Goal: Task Accomplishment & Management: Complete application form

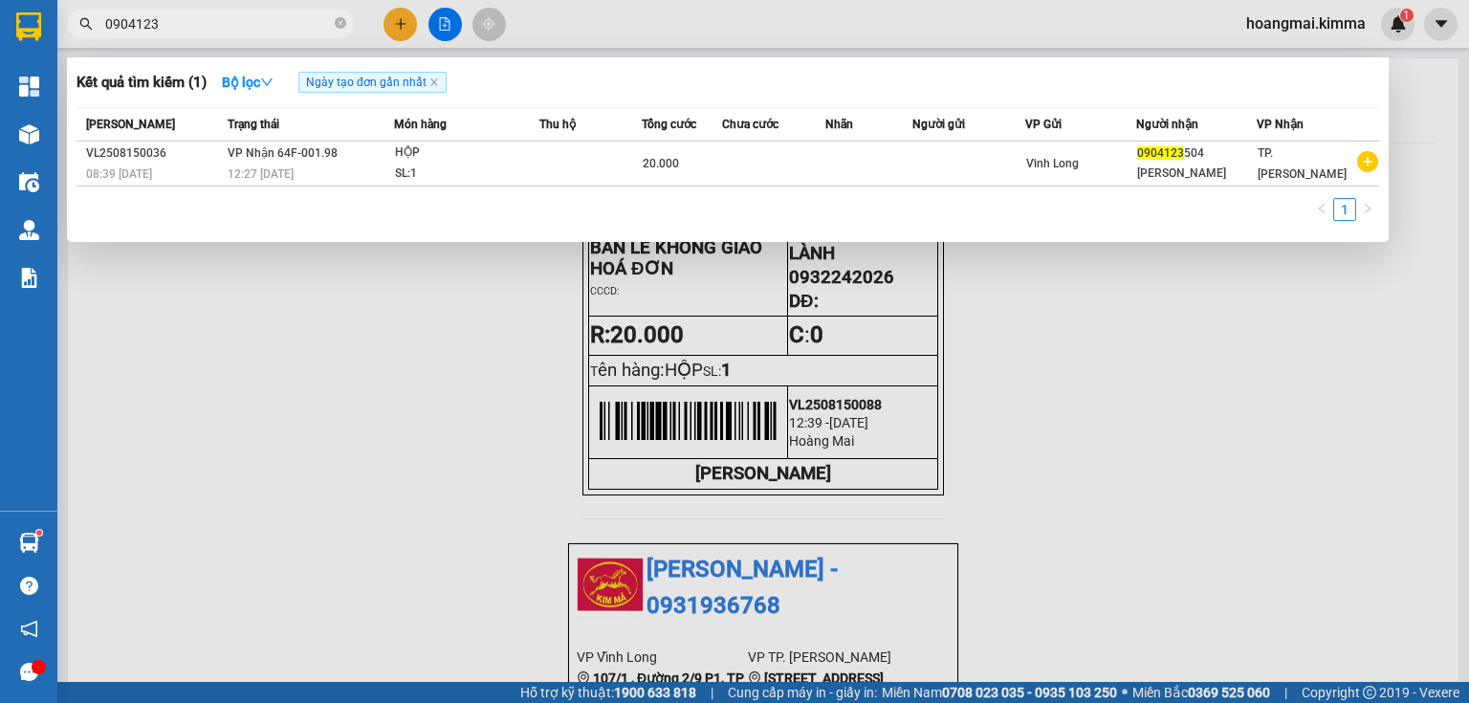
type input "0904123"
click at [343, 19] on icon "close-circle" at bounding box center [340, 22] width 11 height 11
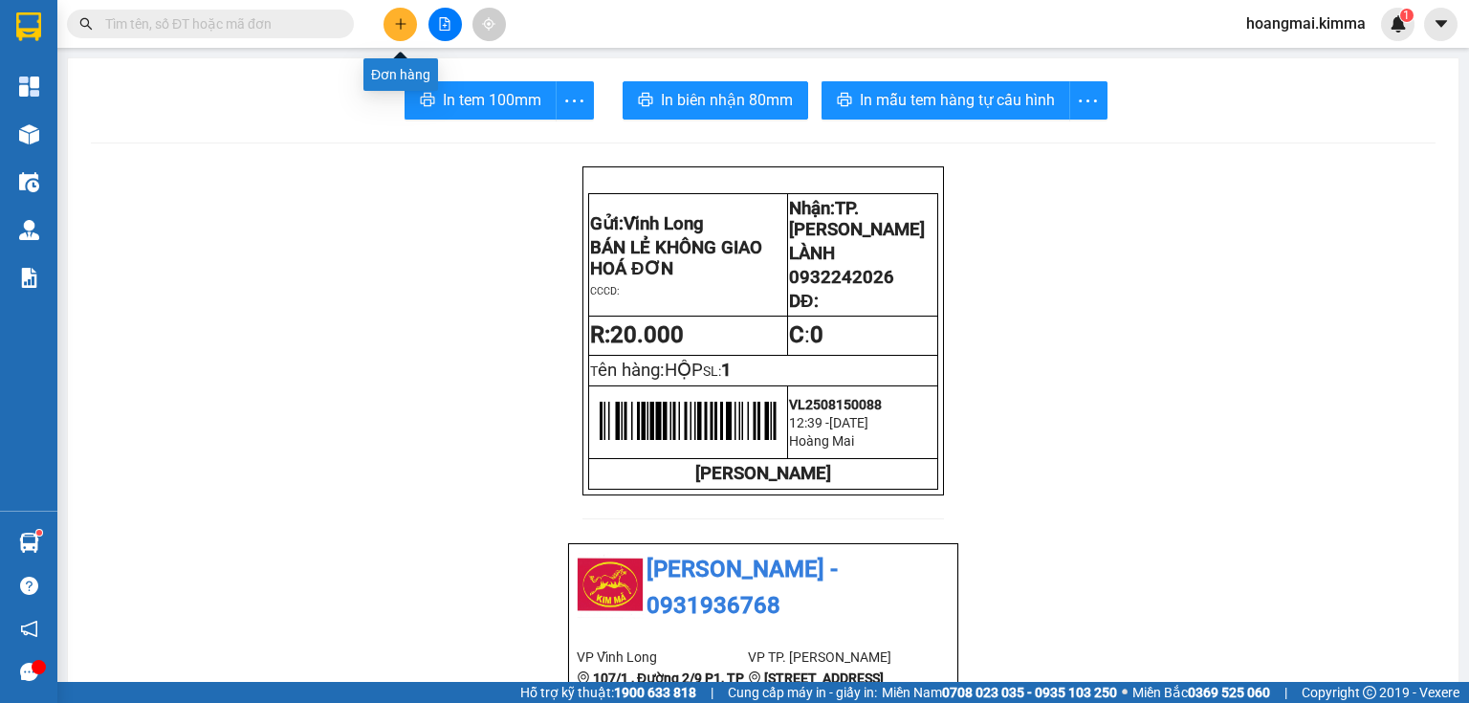
click at [392, 24] on button at bounding box center [399, 24] width 33 height 33
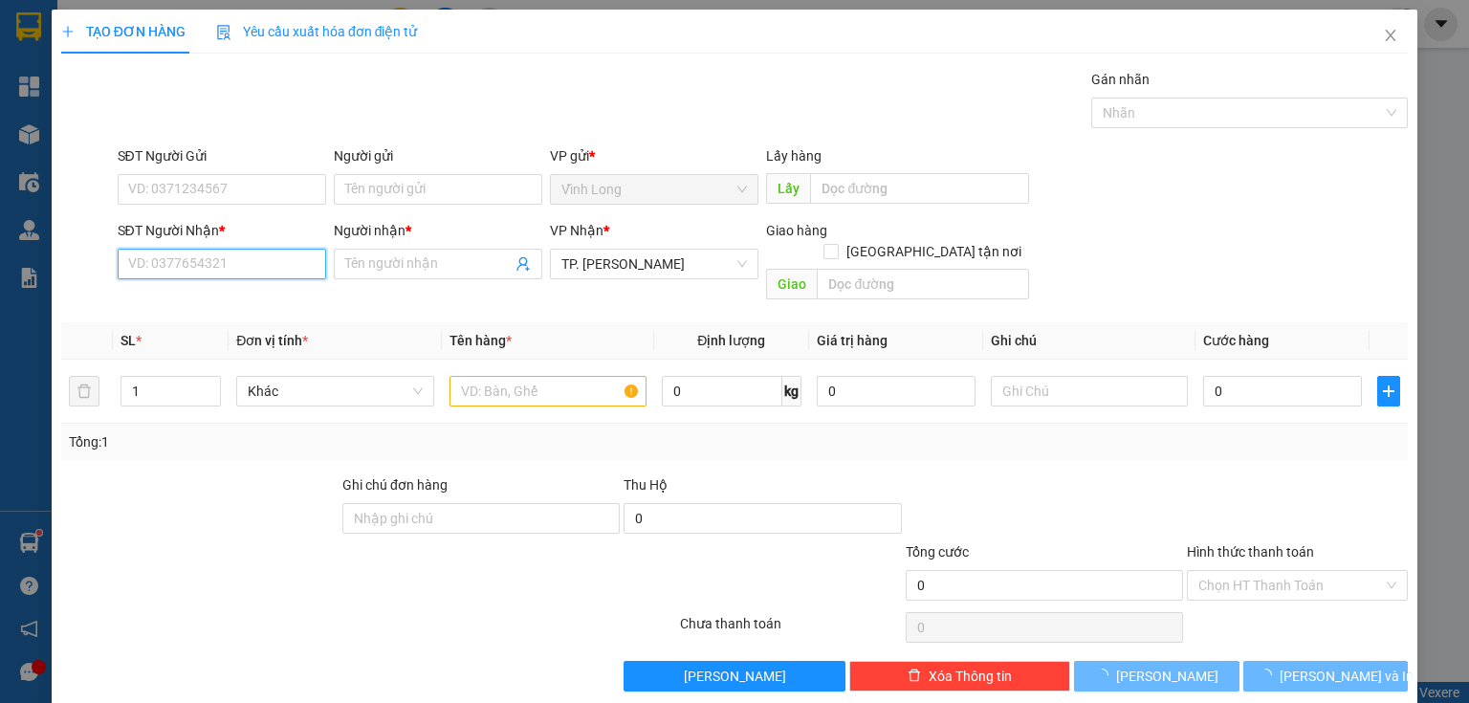
click at [245, 268] on input "SĐT Người Nhận *" at bounding box center [222, 264] width 208 height 31
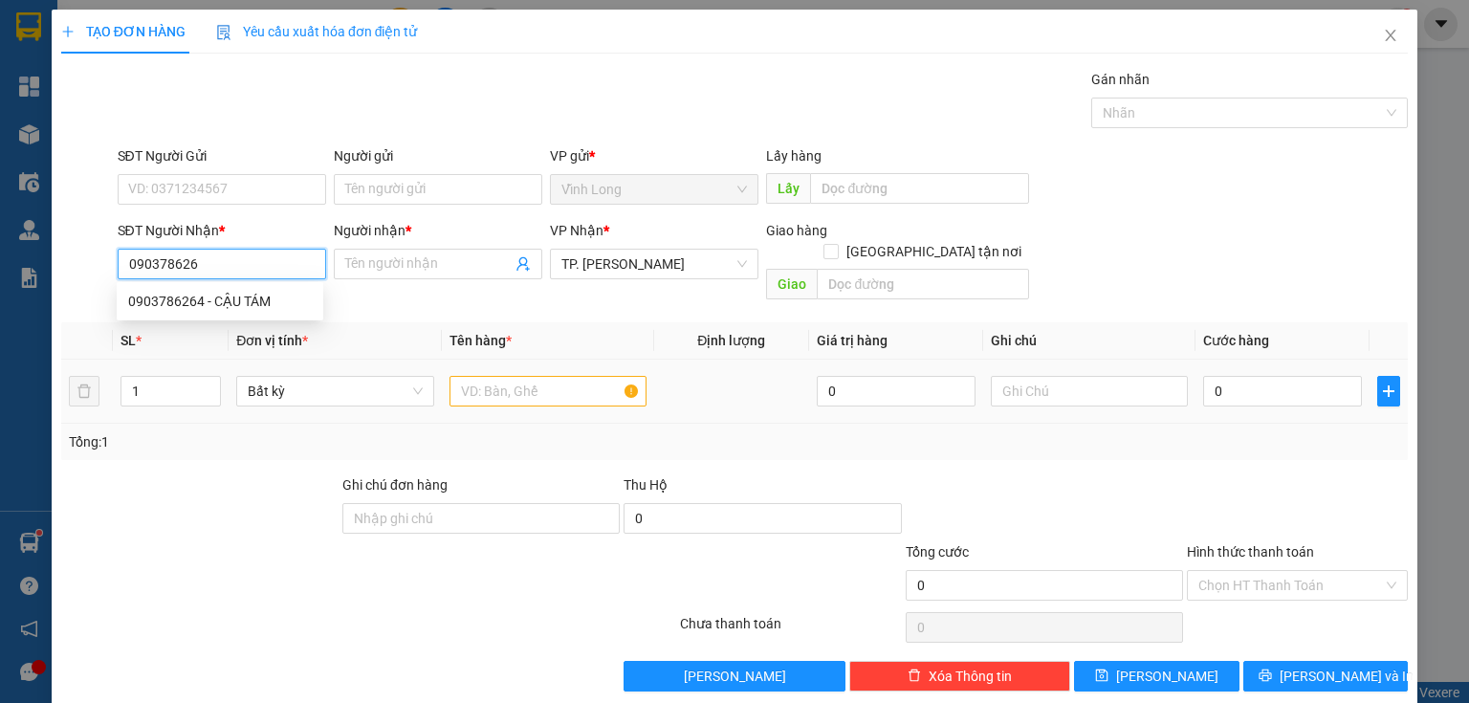
type input "0903786264"
click at [227, 303] on div "0903786264 - CẬU TÁM" at bounding box center [220, 301] width 184 height 21
type input "CẬU TÁM"
type input "0903786264"
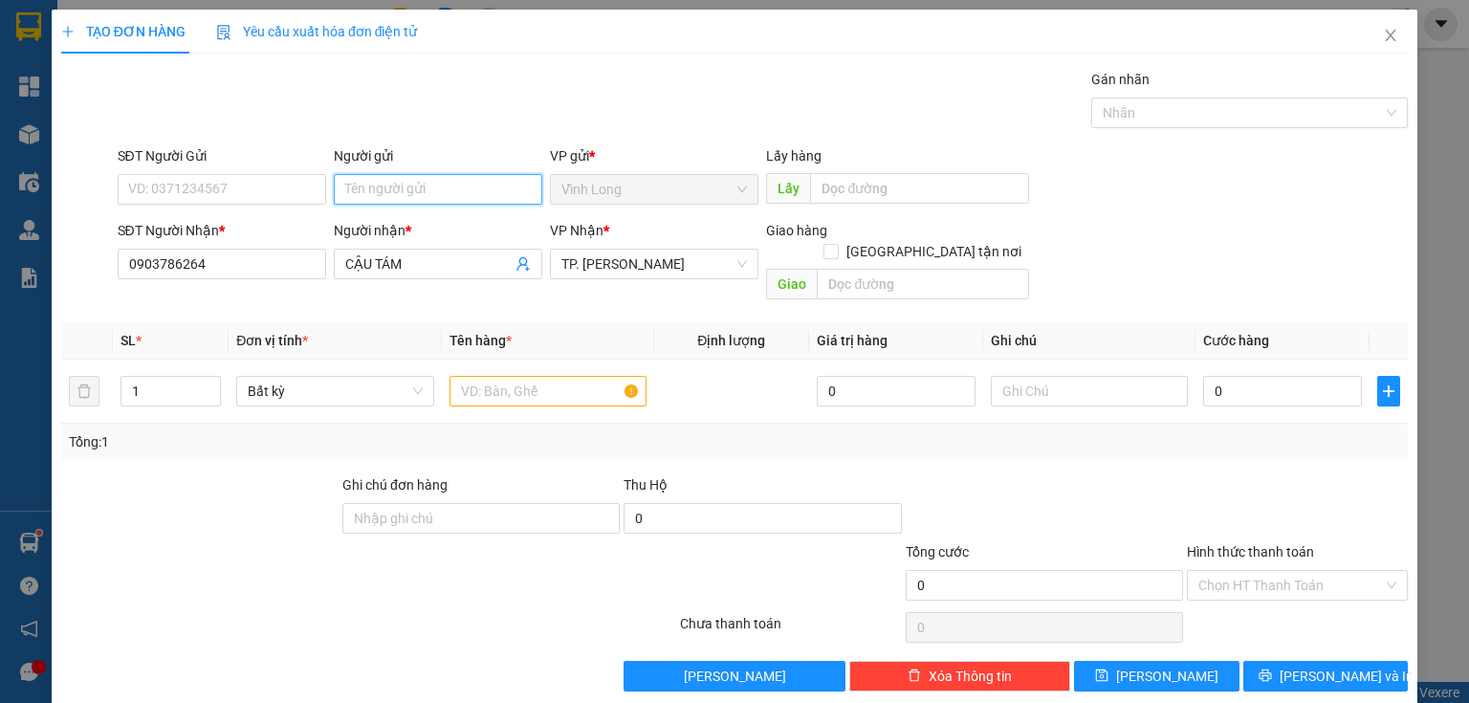
click at [428, 192] on input "Người gửi" at bounding box center [438, 189] width 208 height 31
type input "CHỊ SÁU KHOA"
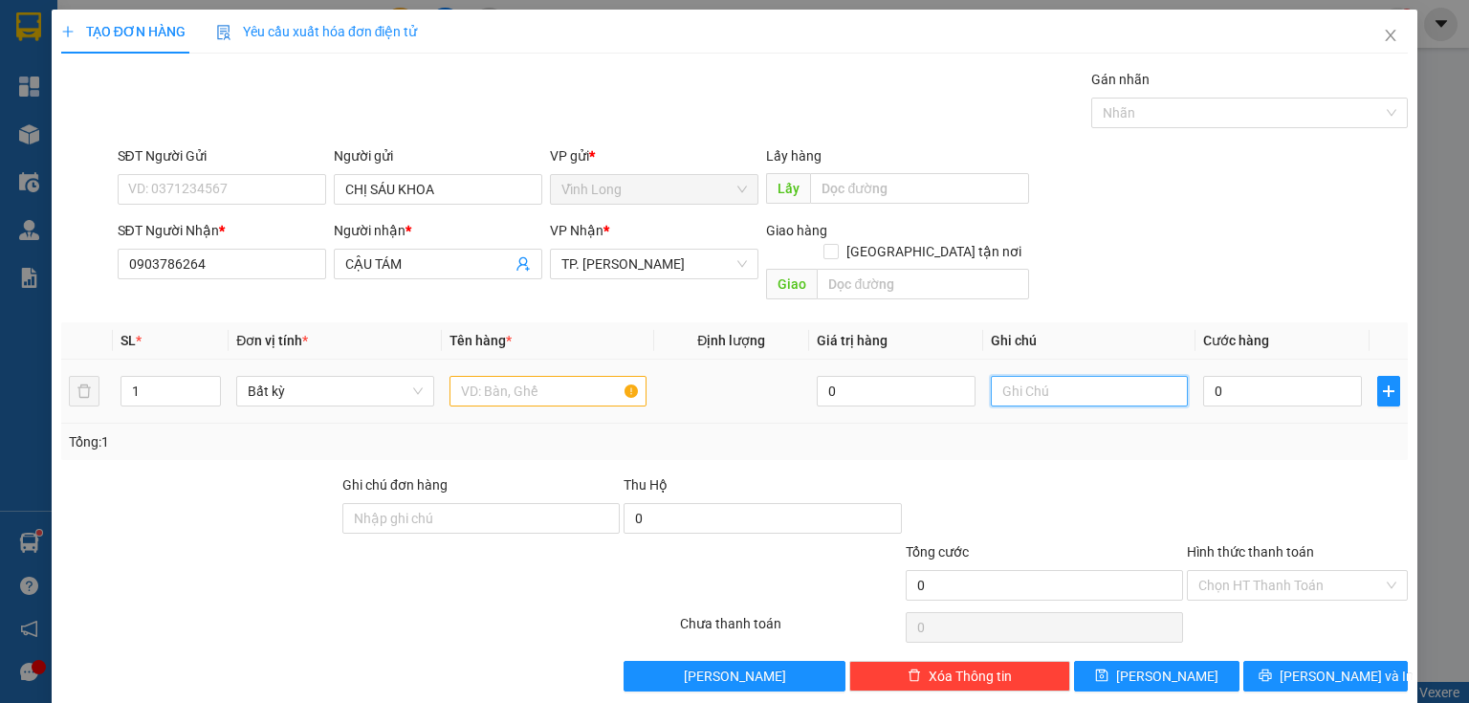
click at [1013, 376] on input "text" at bounding box center [1089, 391] width 197 height 31
type input "THUY"
click at [1281, 383] on input "0" at bounding box center [1282, 391] width 159 height 31
type input "3"
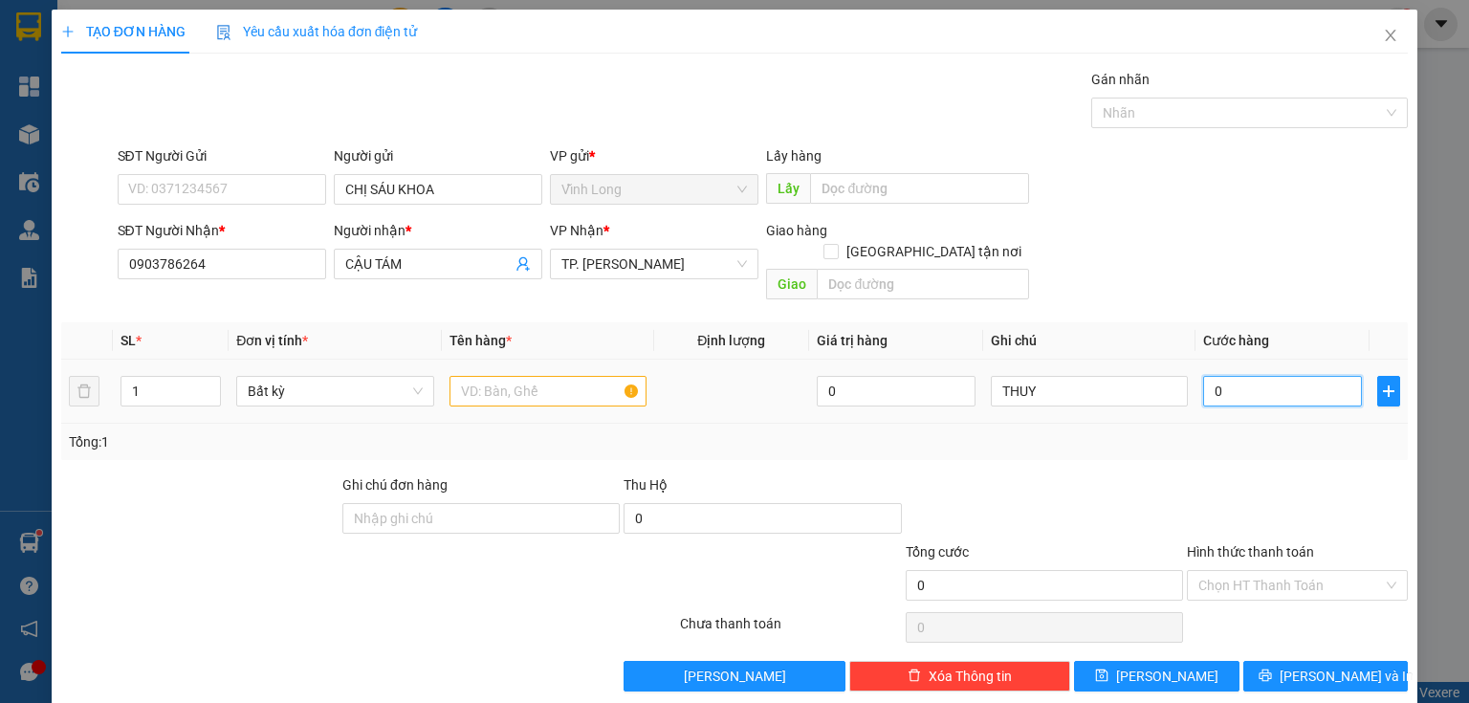
type input "3"
type input "30"
type input "30.000"
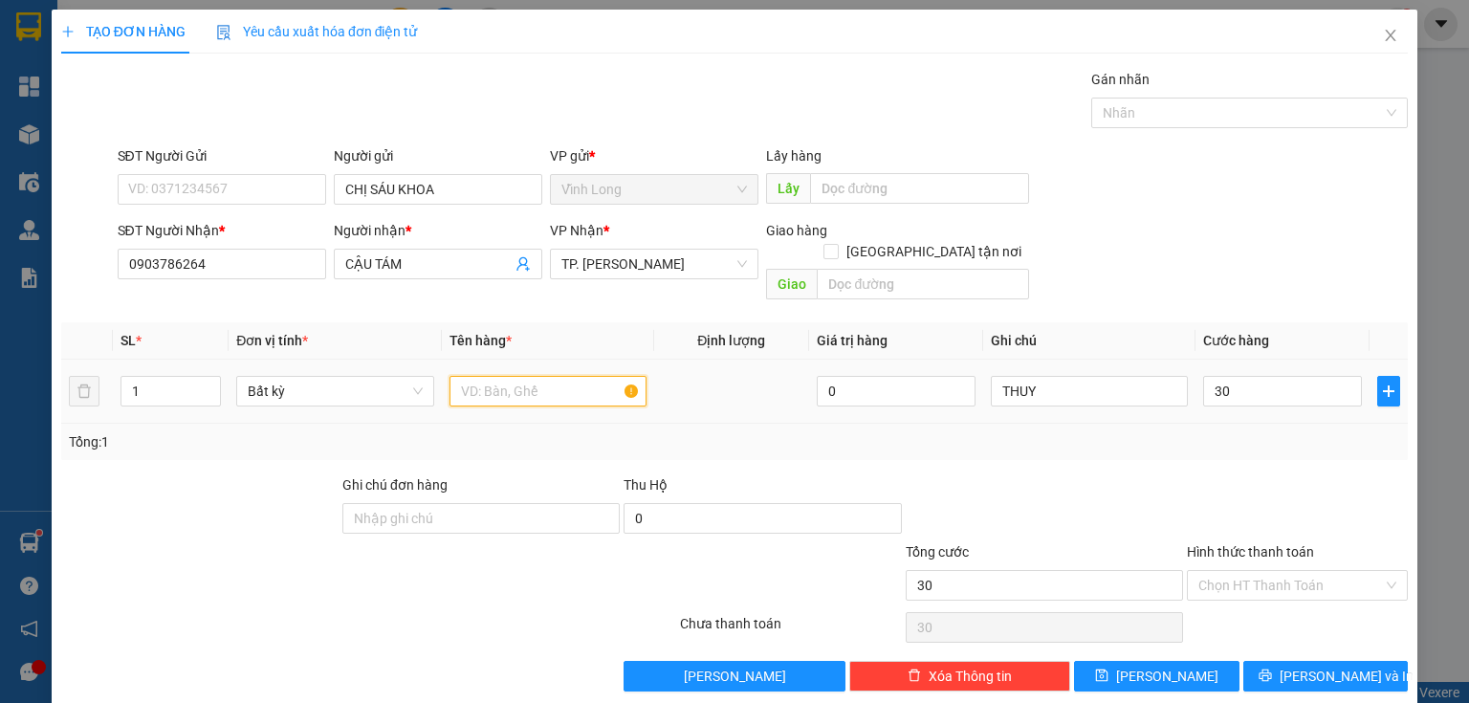
type input "30.000"
click at [555, 376] on input "text" at bounding box center [547, 391] width 197 height 31
type input "THÙNG"
click at [1234, 571] on input "Hình thức thanh toán" at bounding box center [1290, 585] width 185 height 29
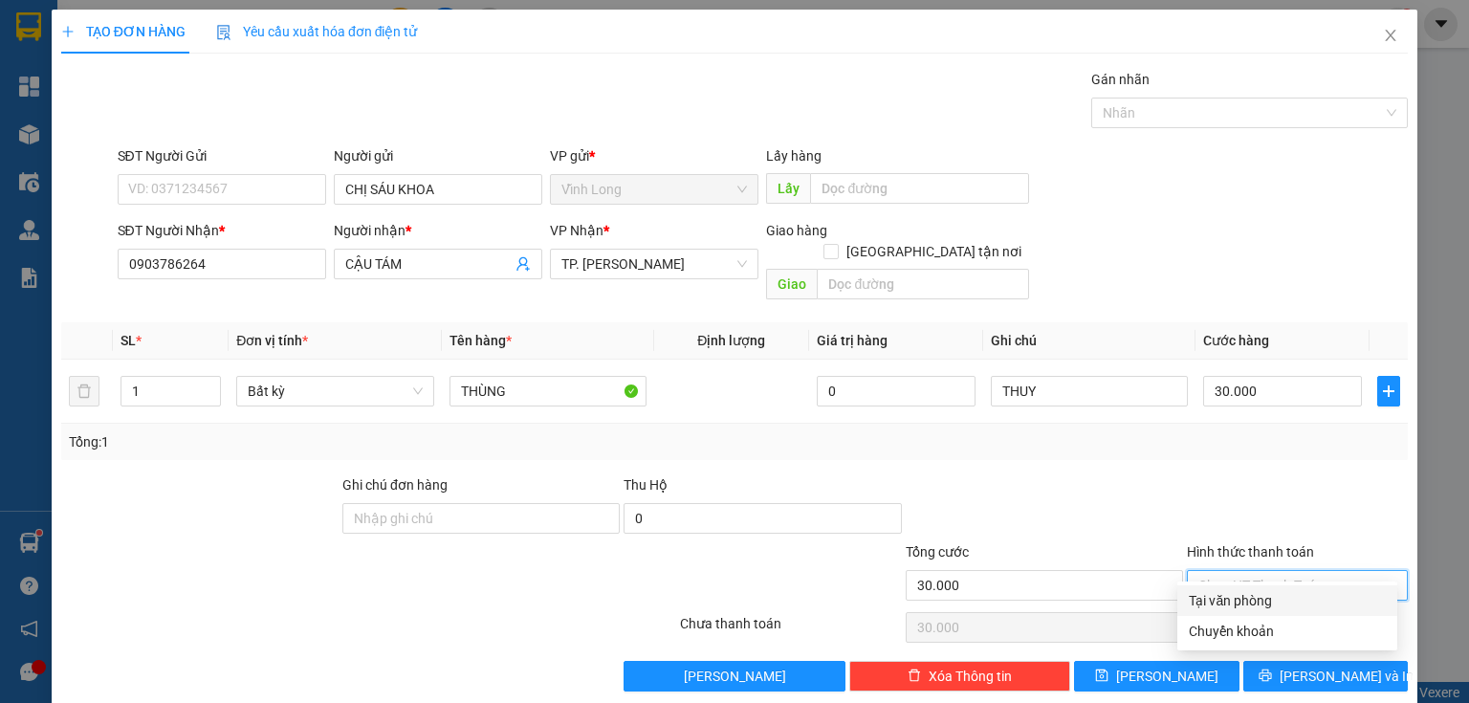
click at [1224, 608] on div "Tại văn phòng" at bounding box center [1287, 600] width 197 height 21
type input "0"
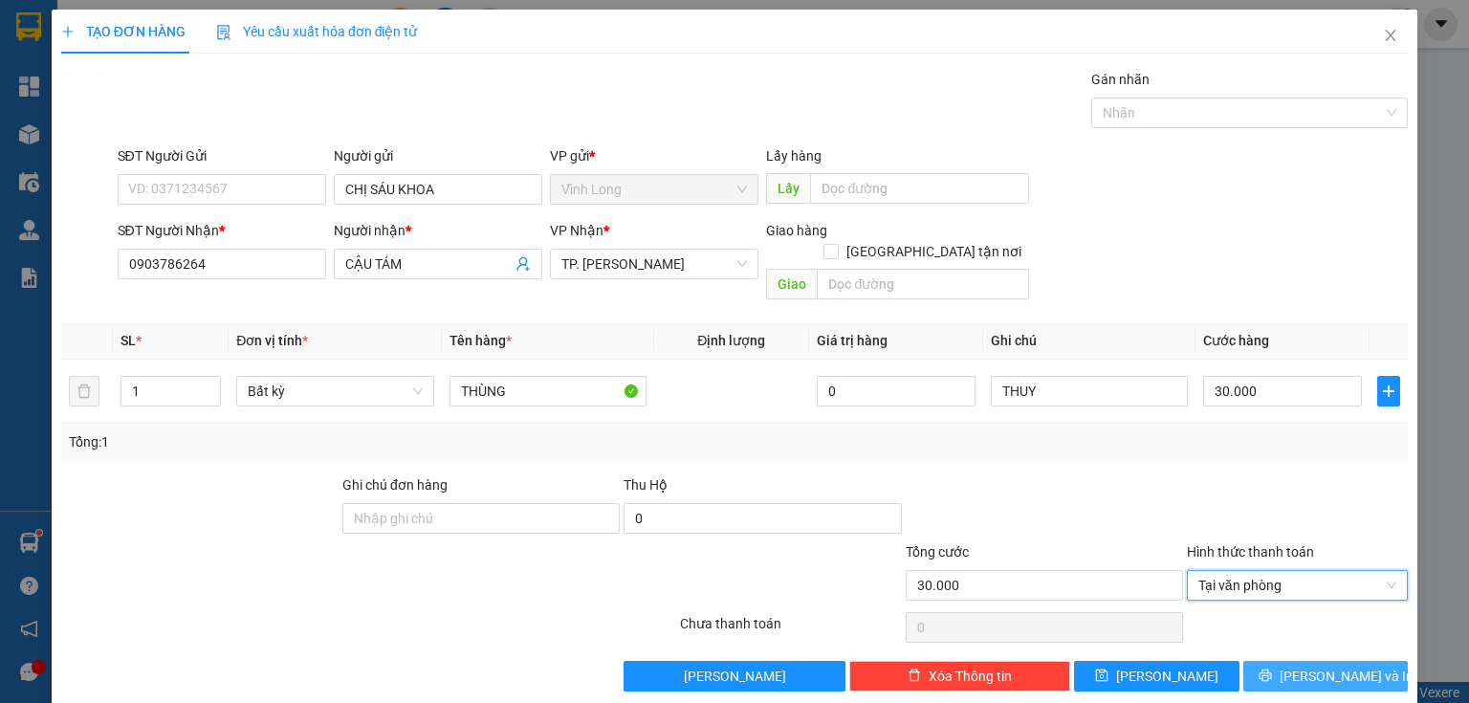
click at [1272, 668] on icon "printer" at bounding box center [1265, 674] width 13 height 13
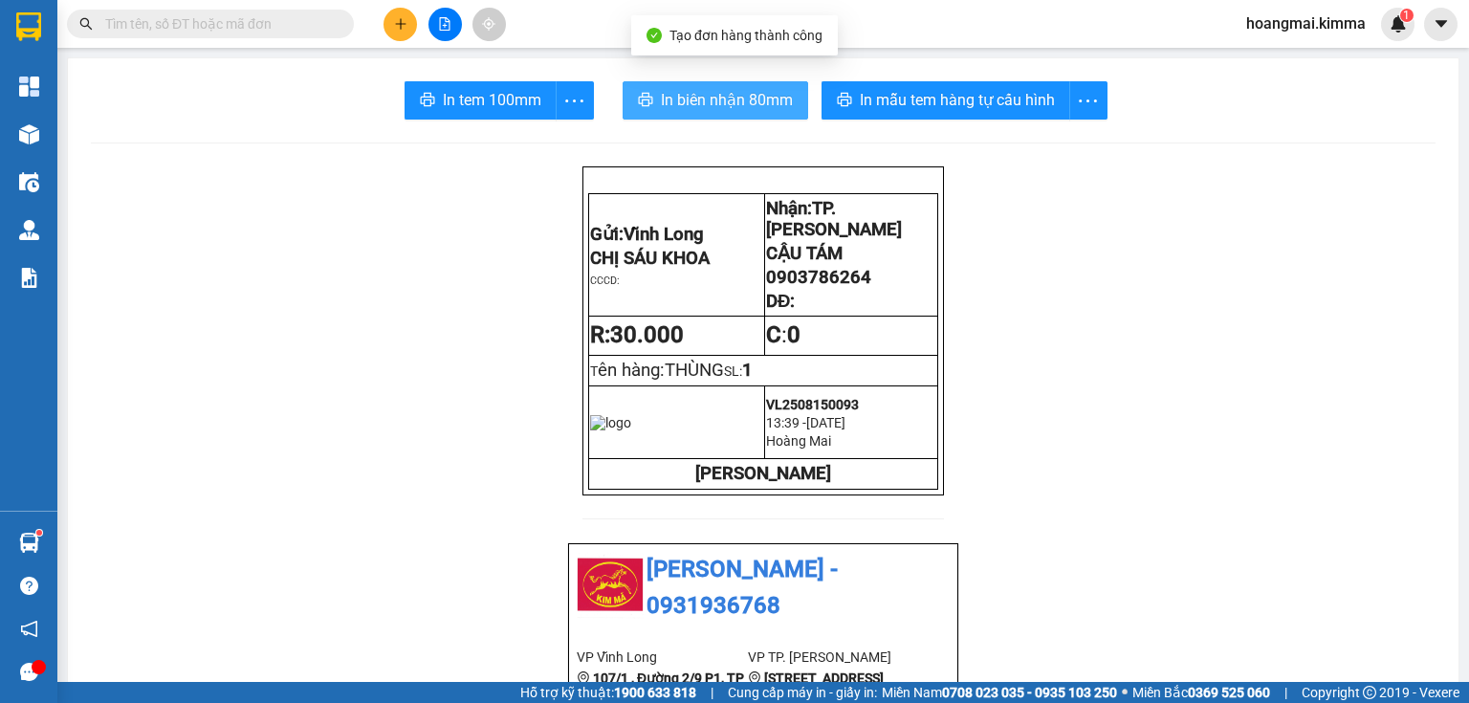
click at [668, 99] on span "In biên nhận 80mm" at bounding box center [727, 100] width 132 height 24
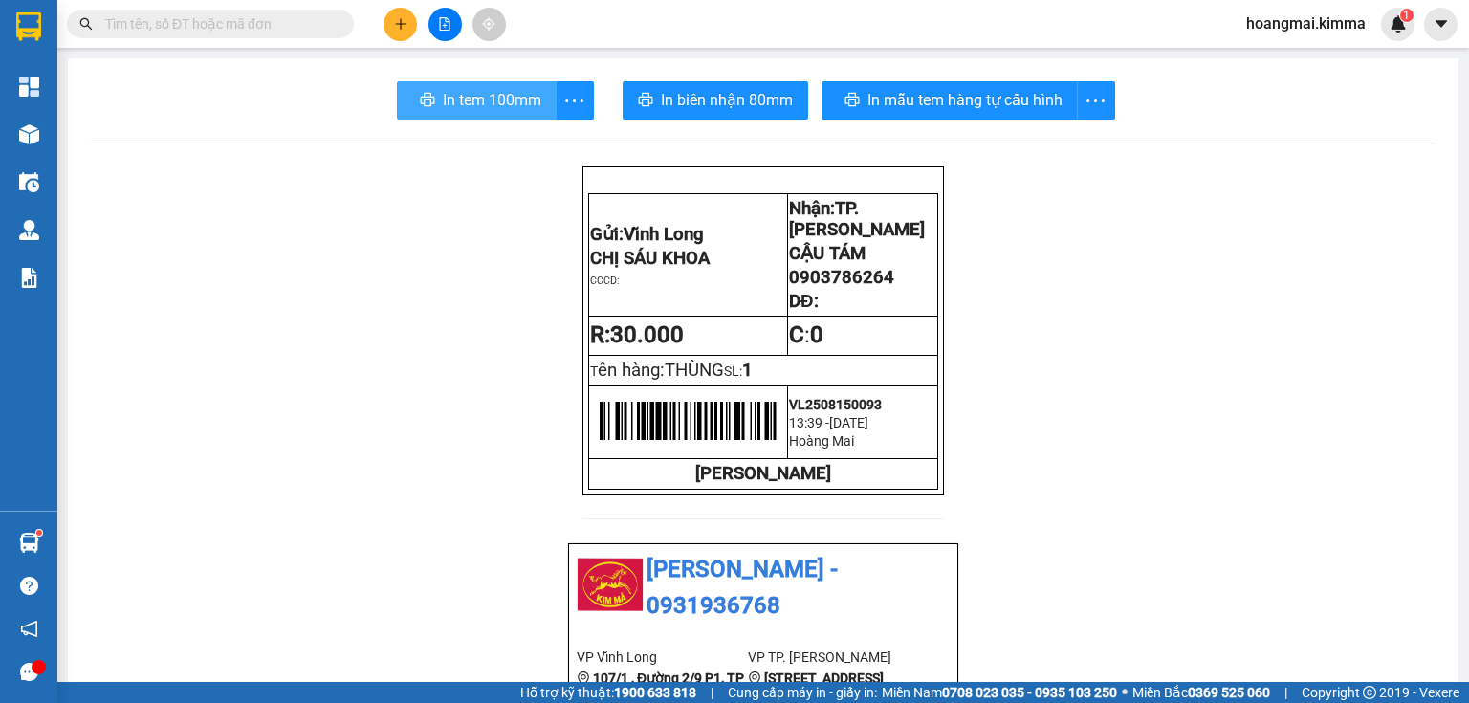
click at [443, 89] on span "In tem 100mm" at bounding box center [492, 100] width 98 height 24
click at [299, 31] on input "text" at bounding box center [218, 23] width 226 height 21
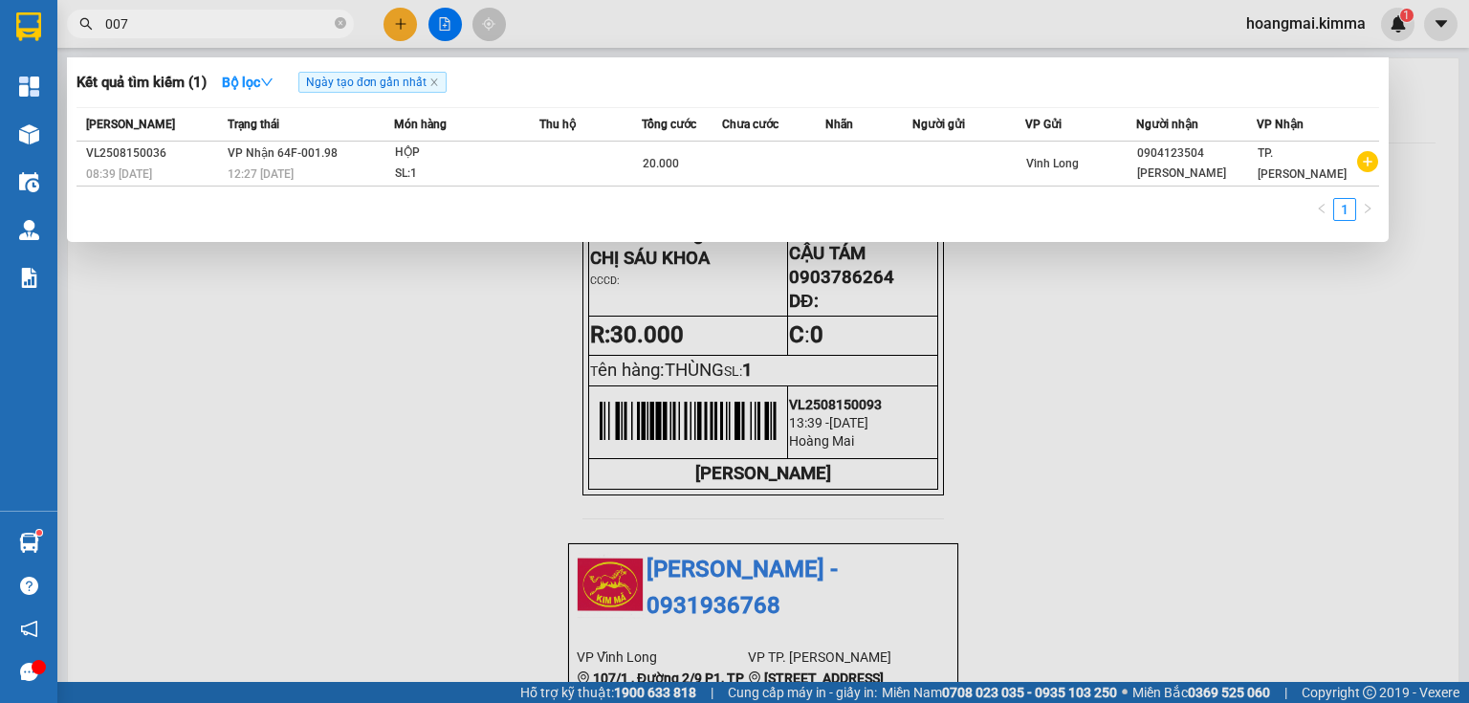
type input "0073"
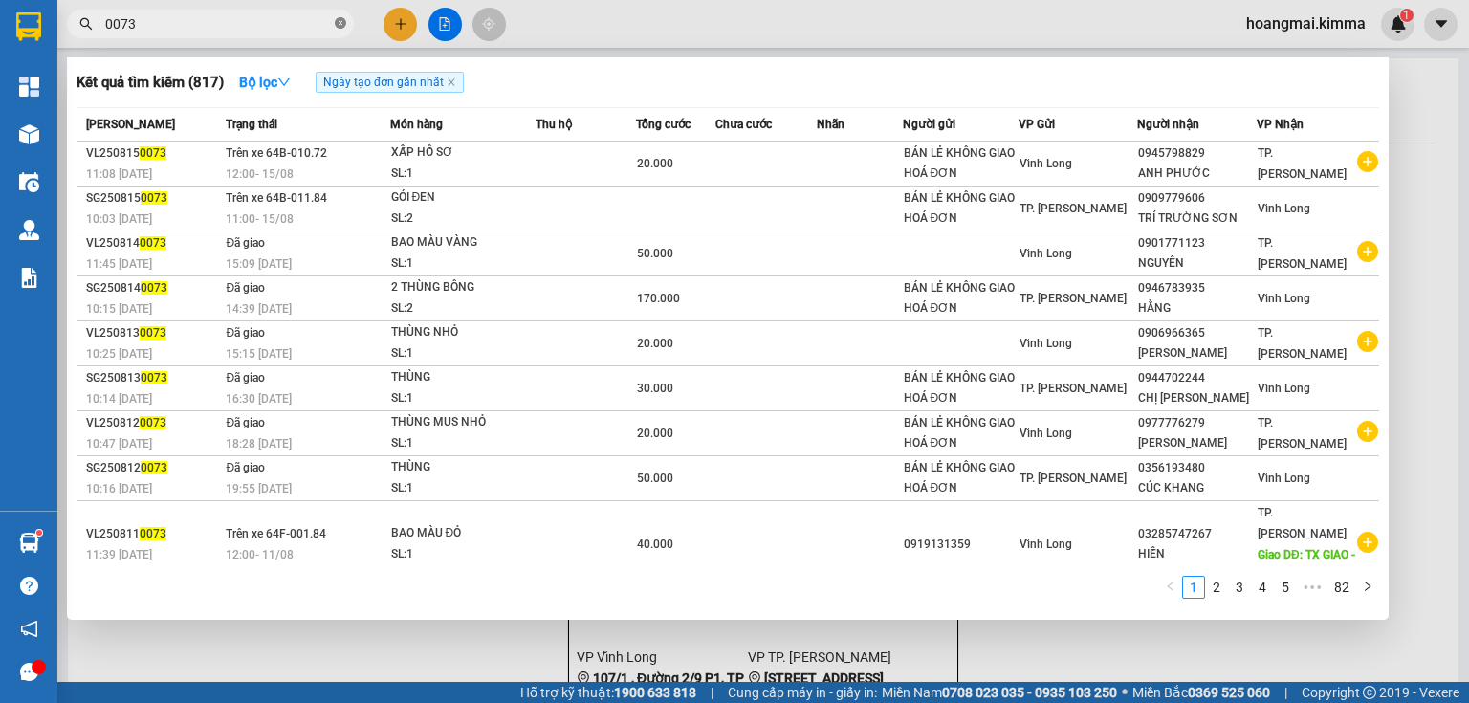
click at [340, 23] on icon "close-circle" at bounding box center [340, 22] width 11 height 11
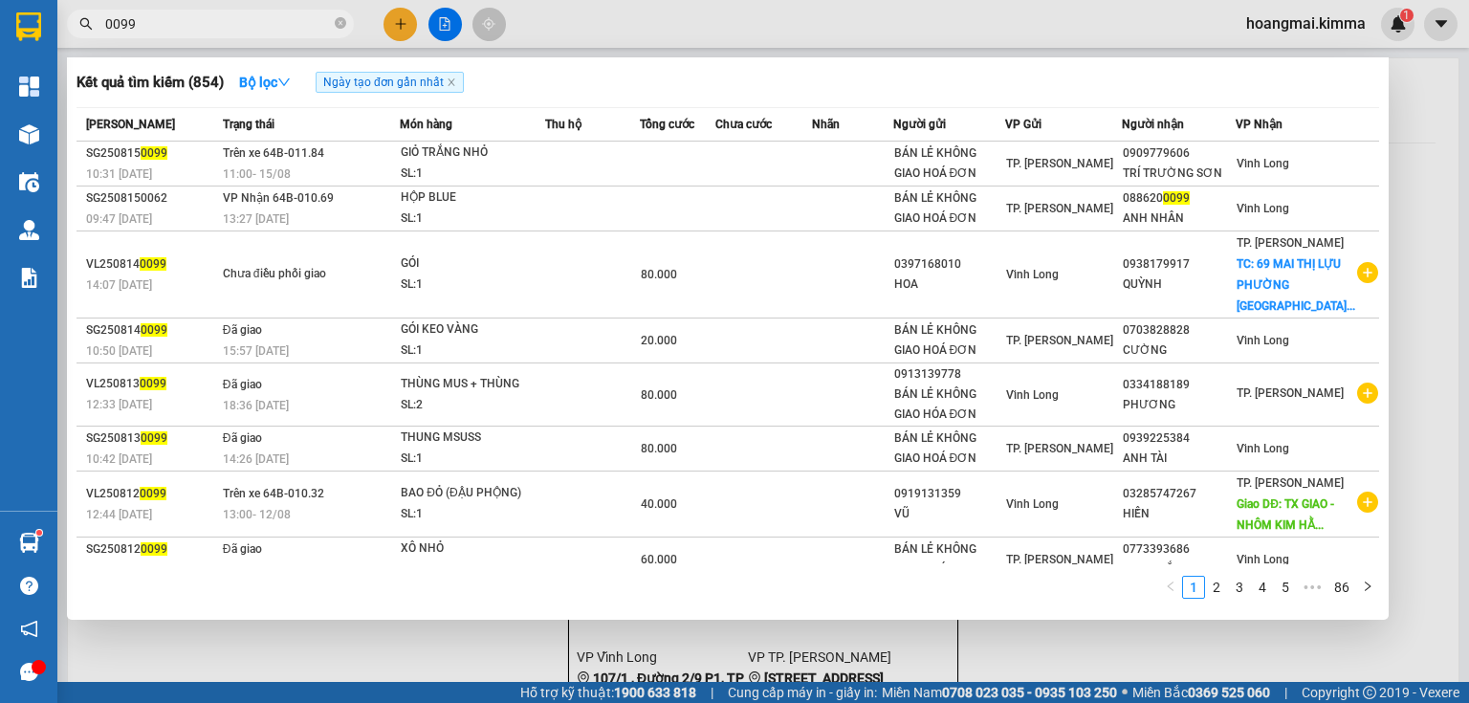
type input "0099"
click at [342, 26] on icon "close-circle" at bounding box center [340, 22] width 11 height 11
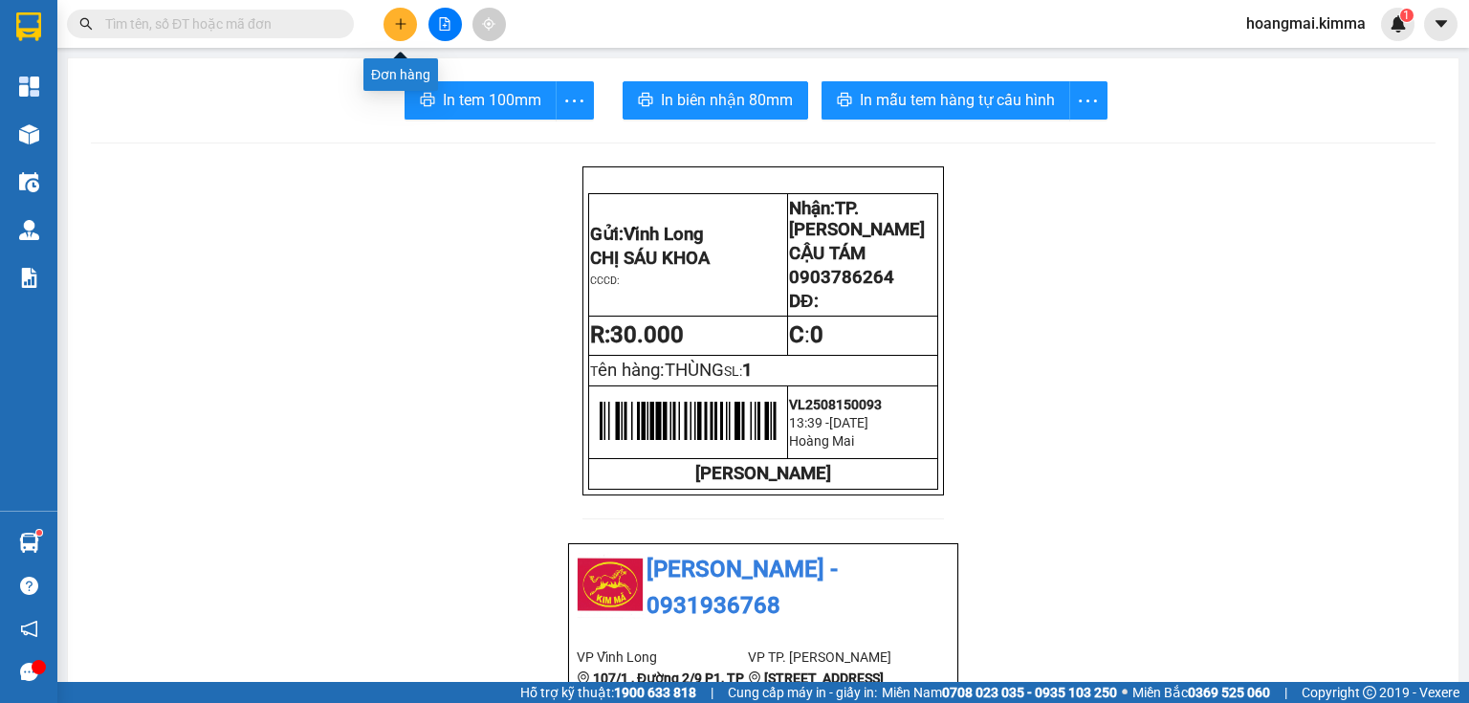
click at [398, 29] on icon "plus" at bounding box center [400, 23] width 13 height 13
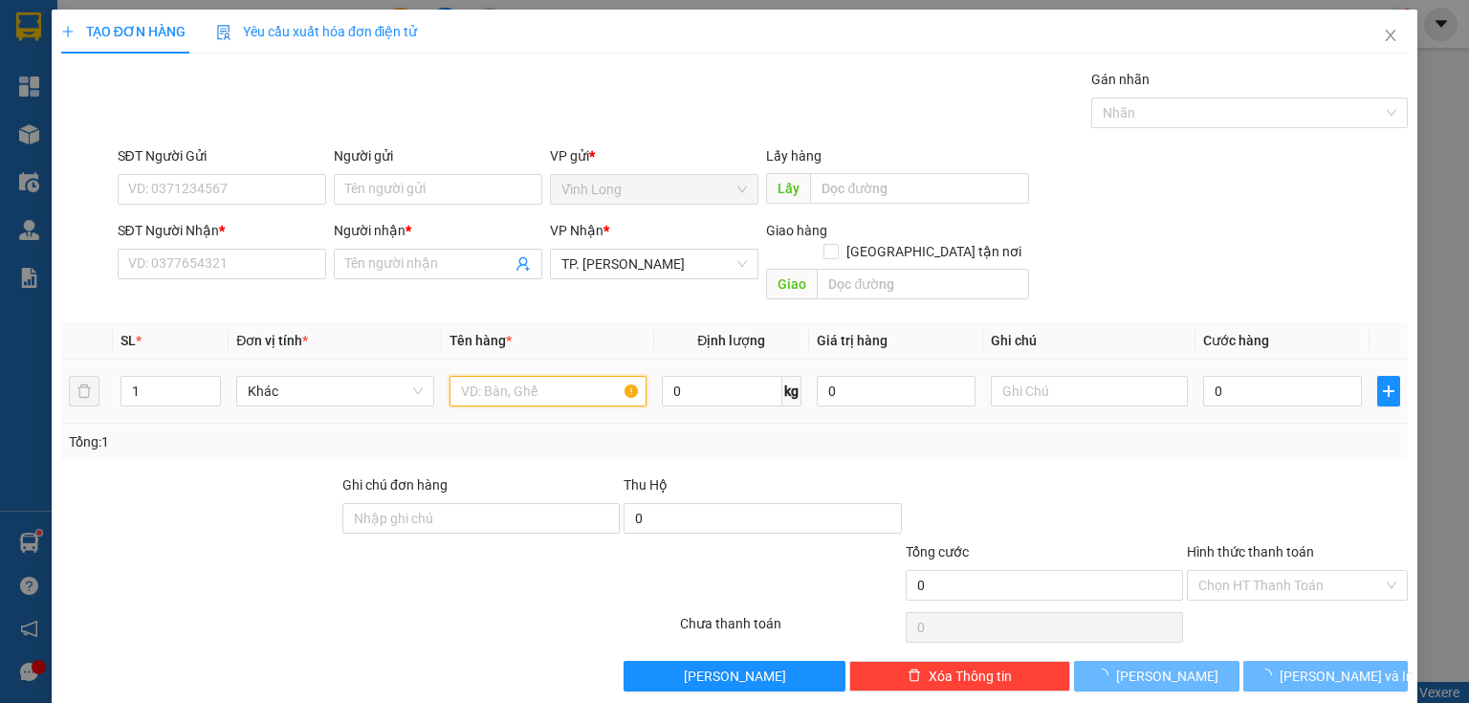
click at [521, 379] on input "text" at bounding box center [547, 391] width 197 height 31
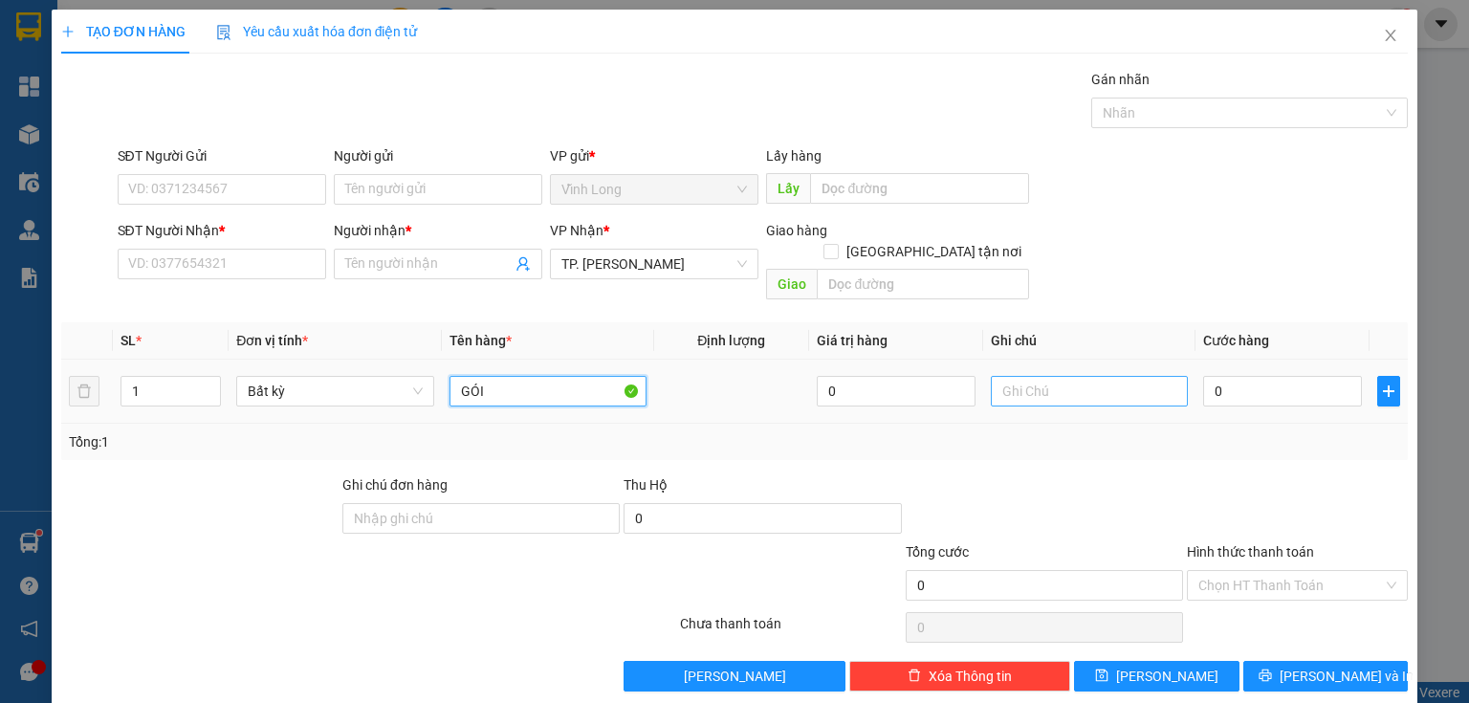
type input "GÓI"
click at [1089, 377] on input "text" at bounding box center [1089, 391] width 197 height 31
type input "THUY"
click at [1275, 383] on input "0" at bounding box center [1282, 391] width 159 height 31
type input "2"
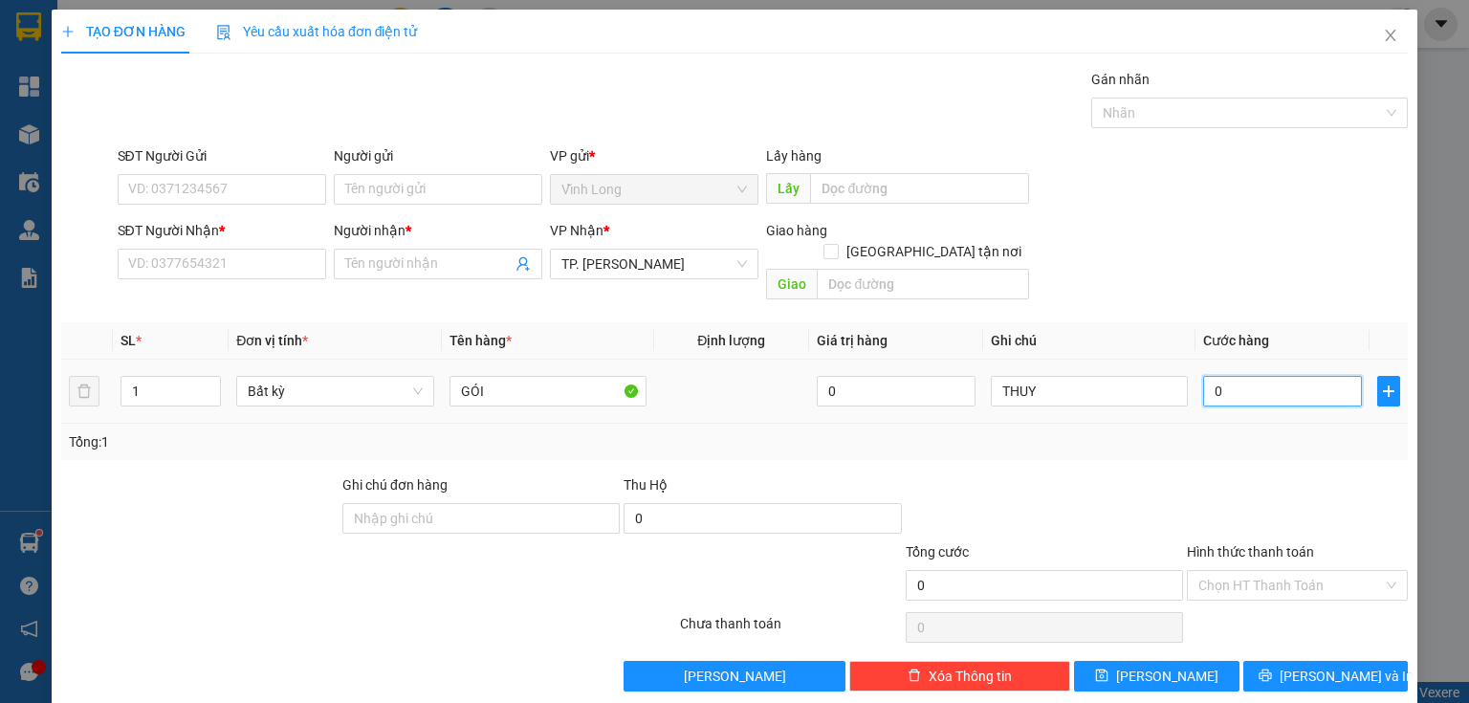
type input "2"
type input "20"
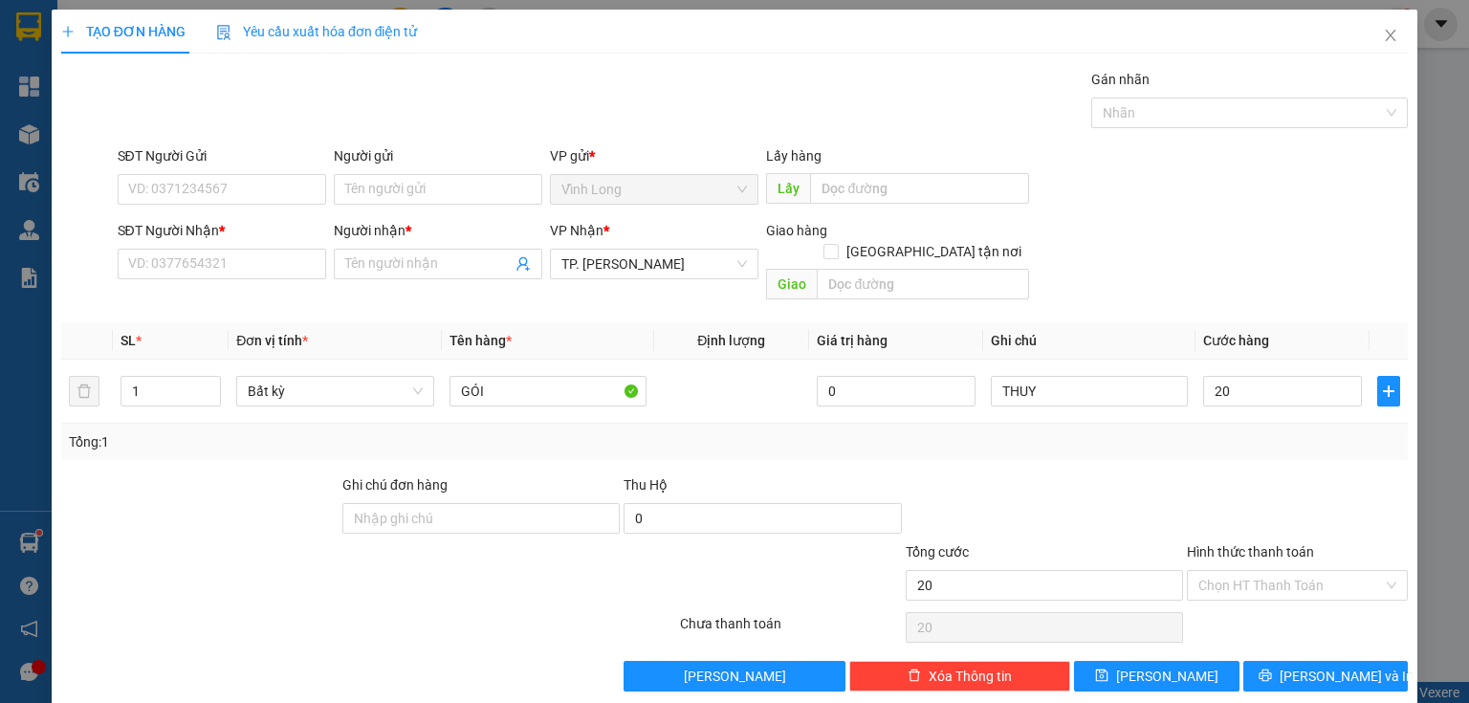
type input "20.000"
click at [380, 172] on div "Người gửi" at bounding box center [438, 159] width 208 height 29
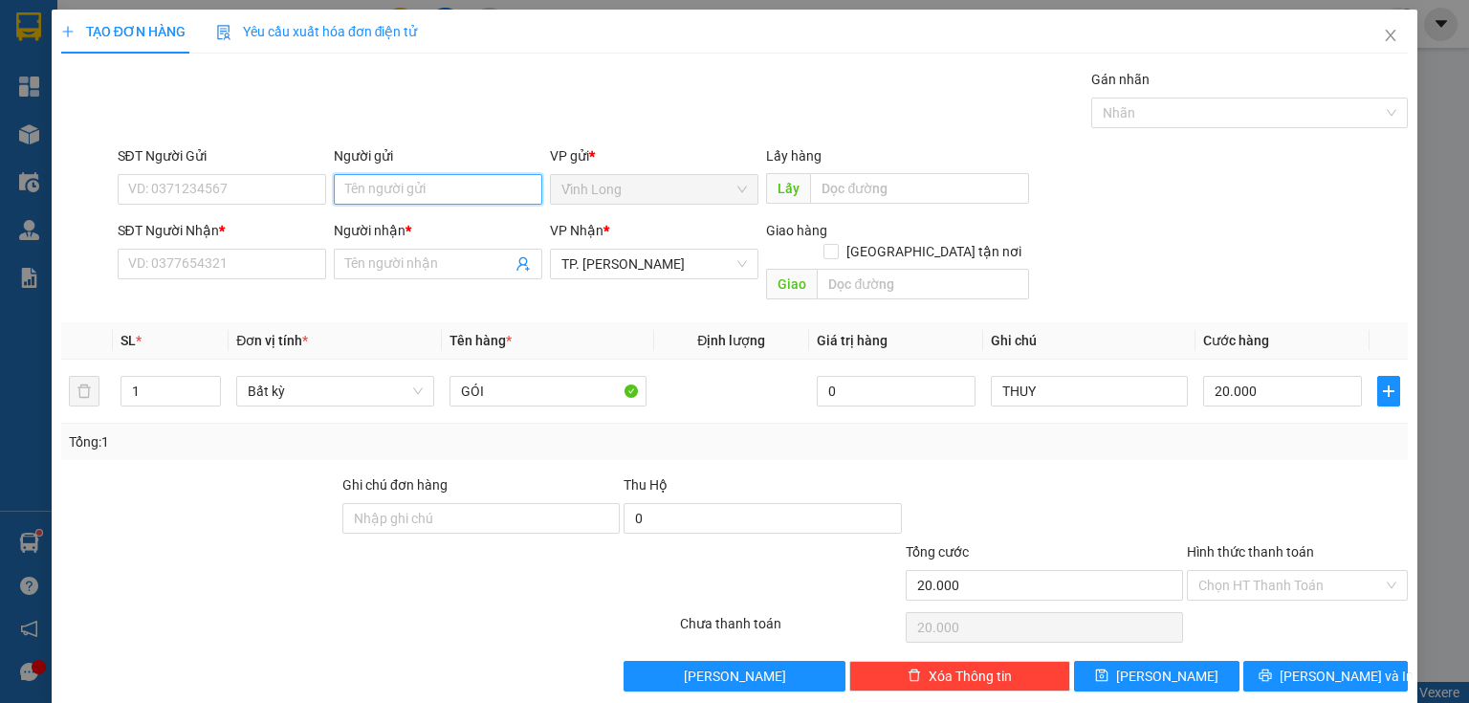
click at [379, 187] on input "Người gửi" at bounding box center [438, 189] width 208 height 31
type input "BÁ"
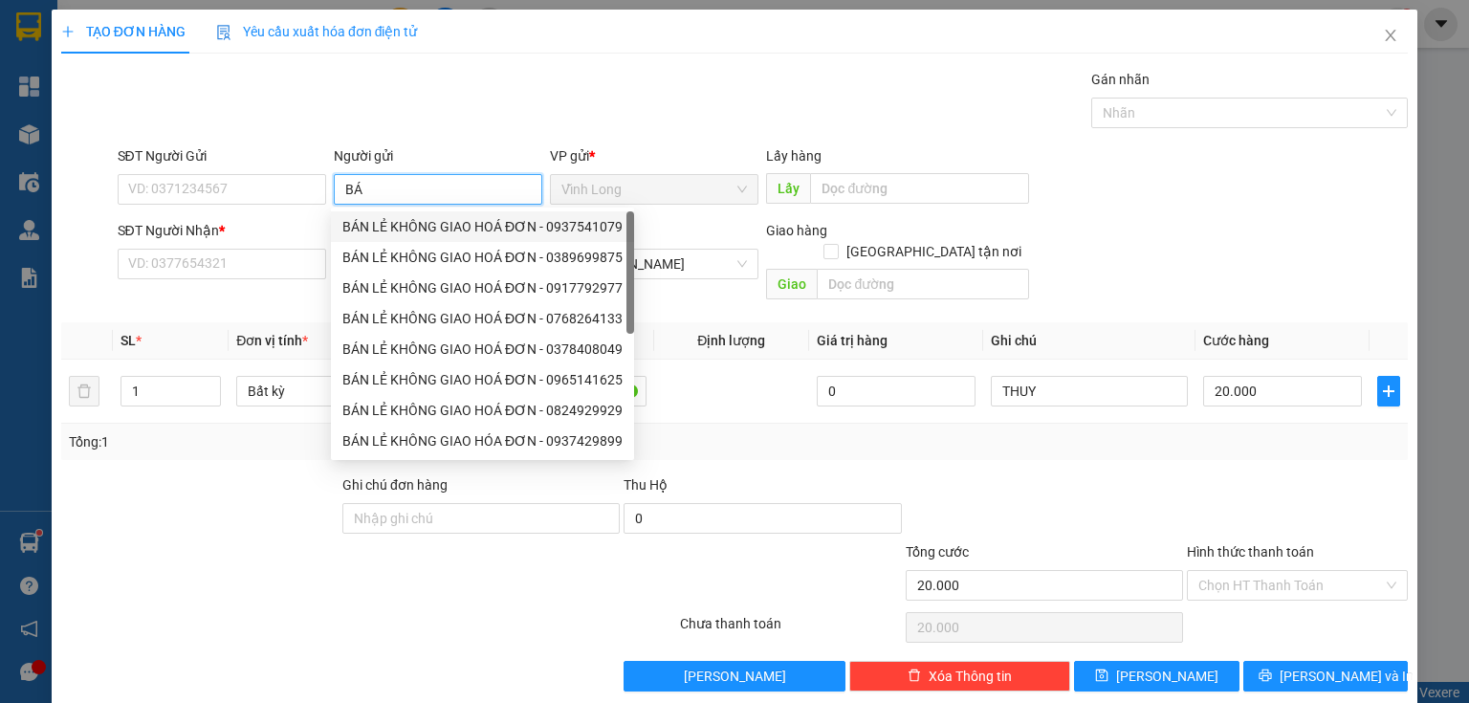
click at [406, 222] on div "BÁN LẺ KHÔNG GIAO HOÁ ĐƠN - 0937541079" at bounding box center [482, 226] width 280 height 21
type input "0937541079"
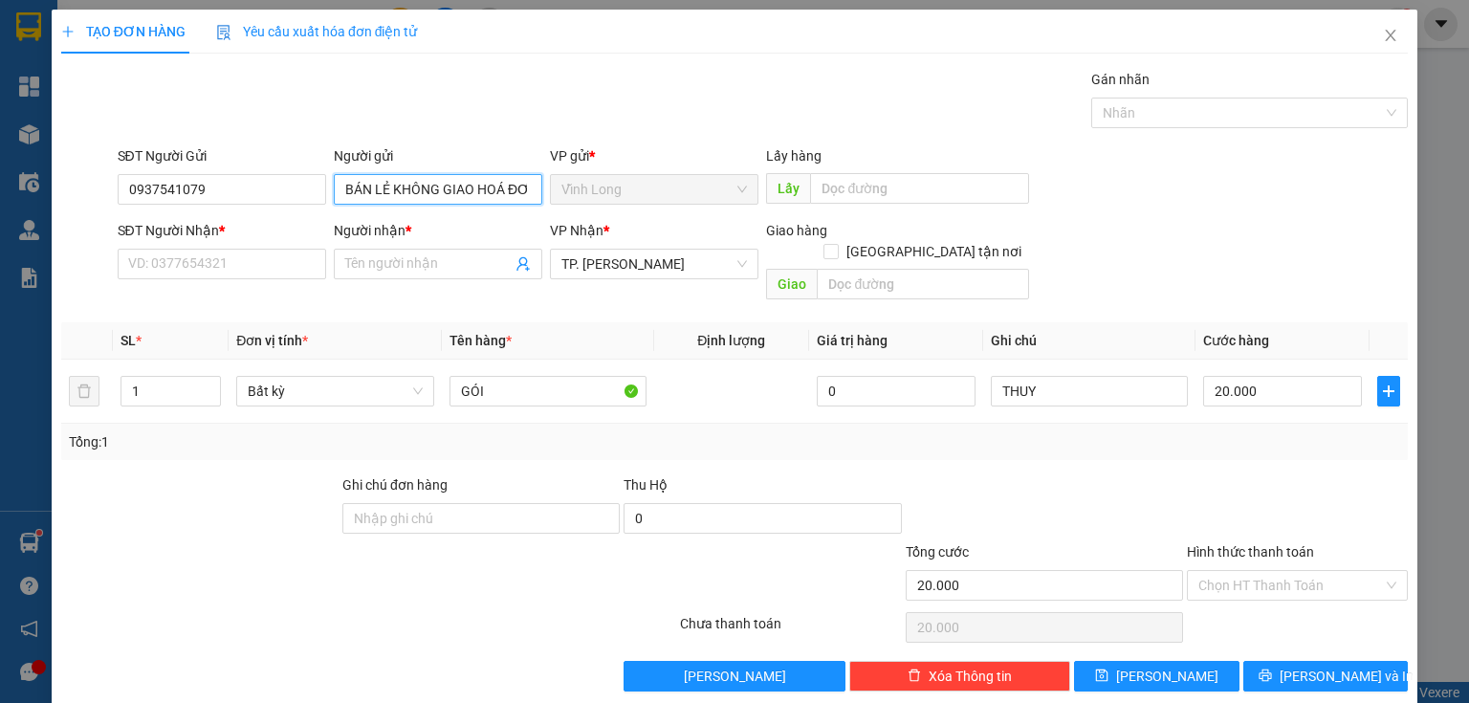
type input "BÁN LẺ KHÔNG GIAO HOÁ ĐƠN"
click at [0, 215] on div "TẠO ĐƠN HÀNG Yêu cầu xuất hóa đơn điện tử Transit Pickup Surcharge Ids Transit …" at bounding box center [734, 351] width 1469 height 703
click at [274, 255] on input "SĐT Người Nhận *" at bounding box center [222, 264] width 208 height 31
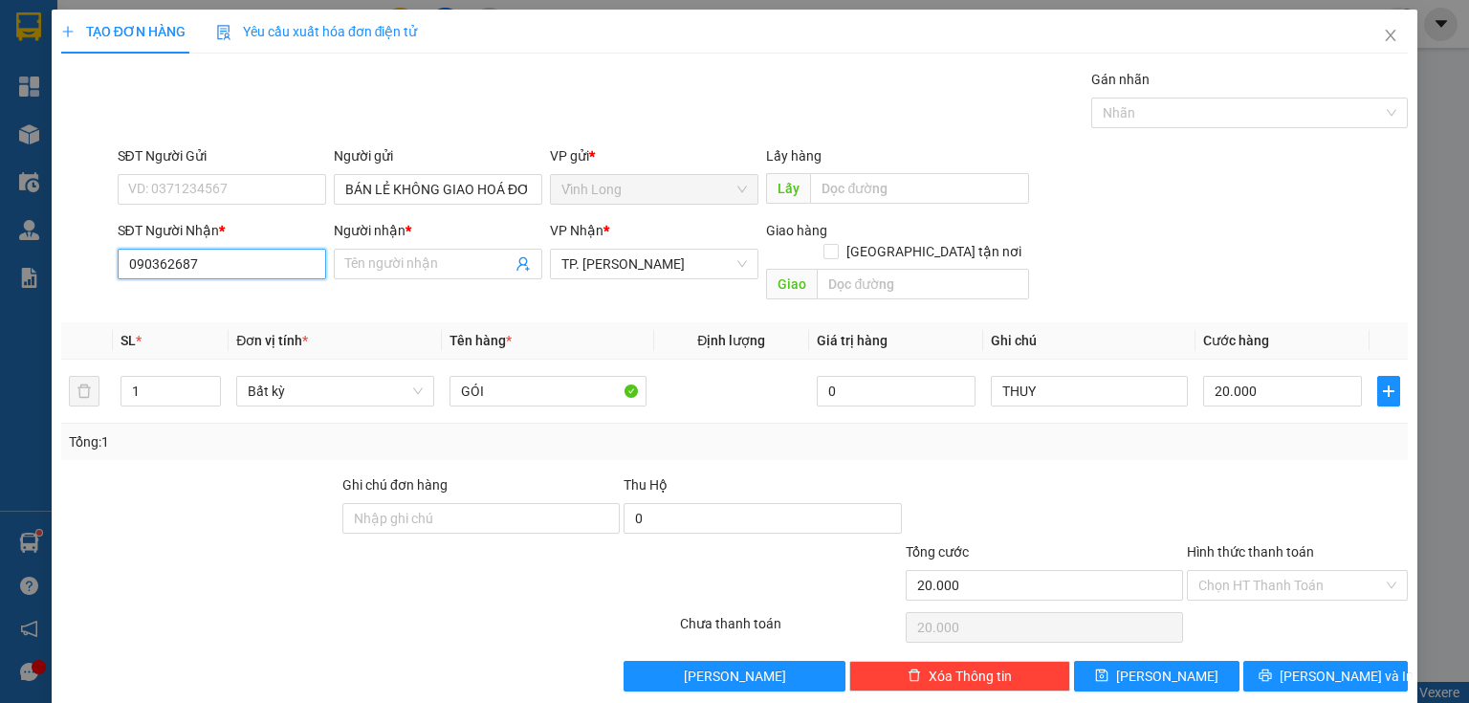
type input "0903626879"
click at [241, 300] on div "0903626879 - KHÁNH" at bounding box center [220, 301] width 184 height 21
type input "KHÁNH"
type input "0903626879"
click at [1262, 571] on input "Hình thức thanh toán" at bounding box center [1290, 585] width 185 height 29
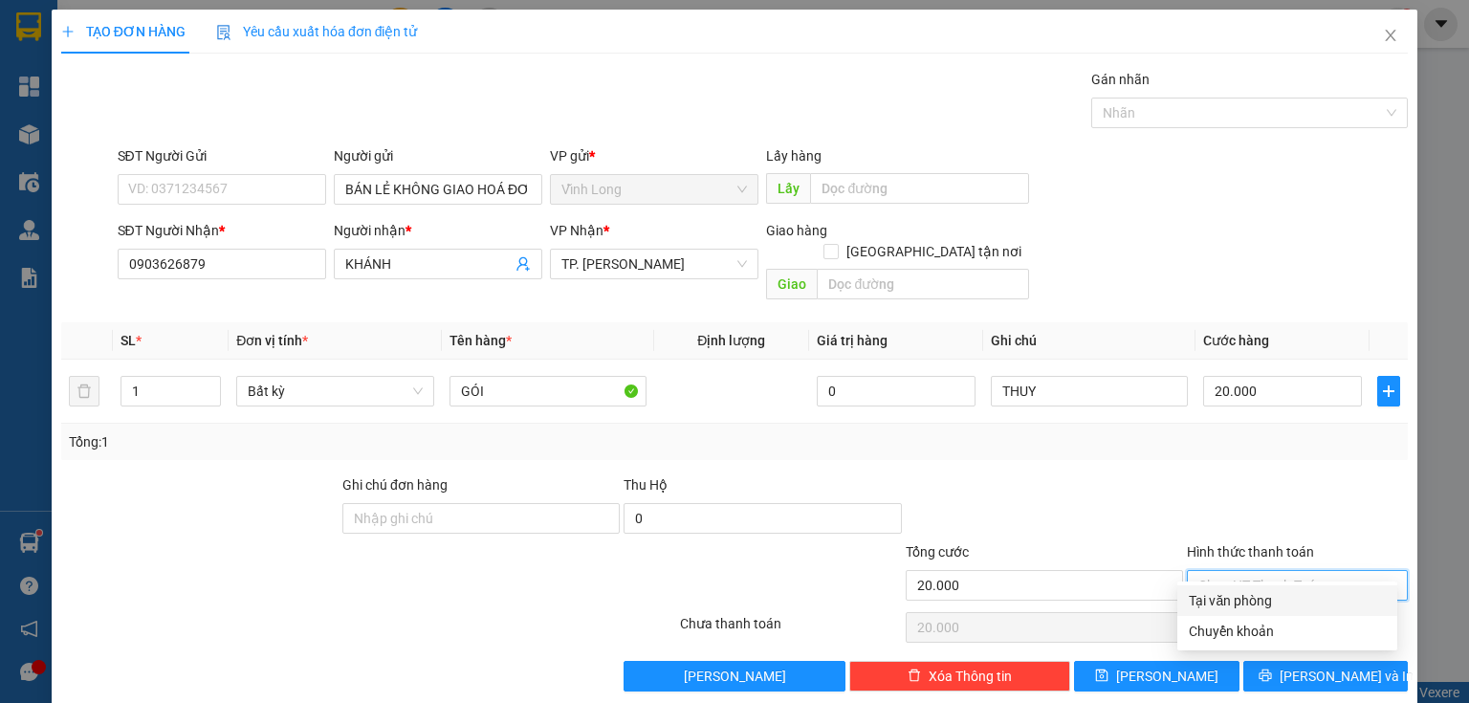
click at [1246, 600] on div "Tại văn phòng" at bounding box center [1287, 600] width 197 height 21
type input "0"
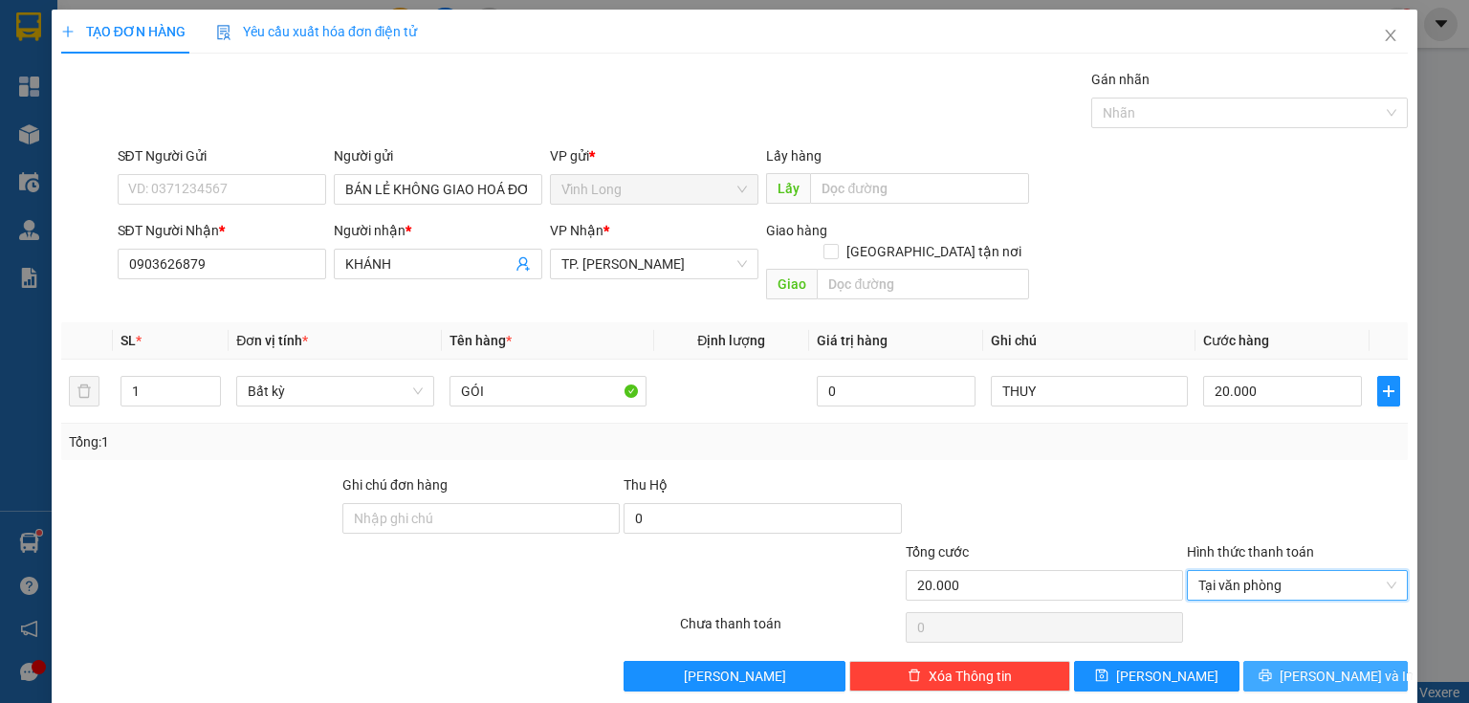
click at [1270, 662] on button "[PERSON_NAME] và In" at bounding box center [1325, 676] width 165 height 31
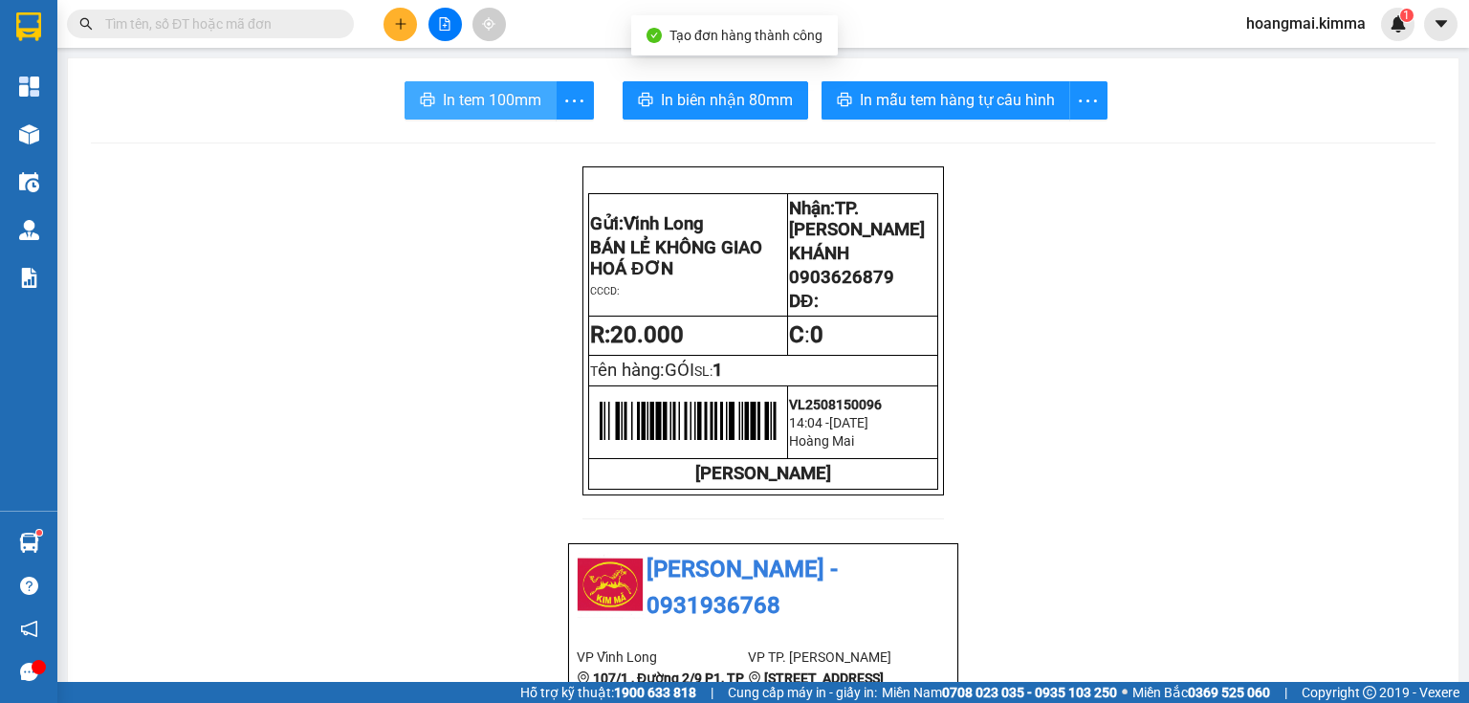
click at [421, 90] on button "In tem 100mm" at bounding box center [481, 100] width 152 height 38
